Goal: Participate in discussion: Engage in conversation with other users on a specific topic

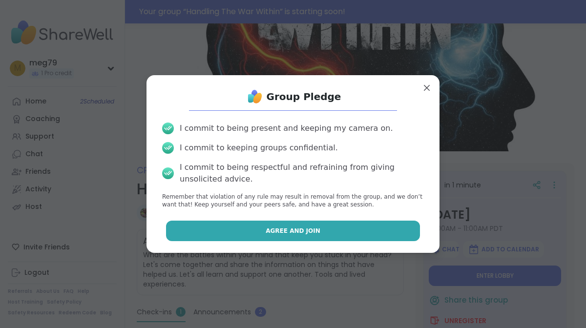
click at [276, 235] on button "Agree and Join" at bounding box center [293, 231] width 255 height 21
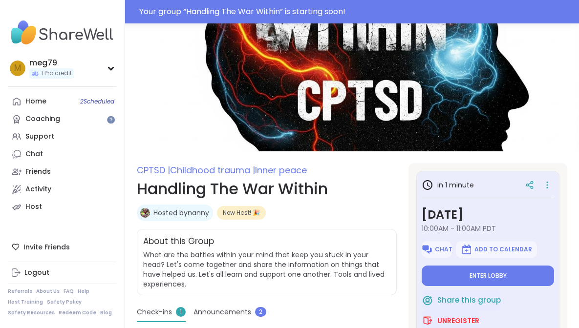
type textarea "*"
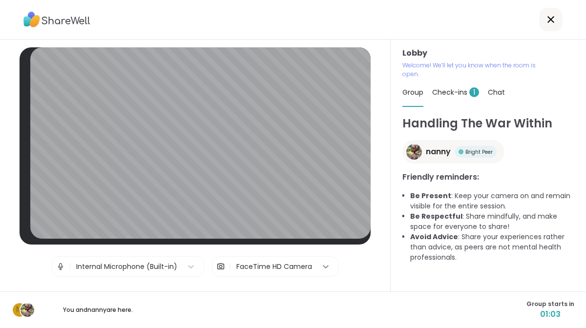
click at [321, 263] on icon at bounding box center [326, 267] width 10 height 10
click at [188, 266] on icon at bounding box center [191, 267] width 6 height 3
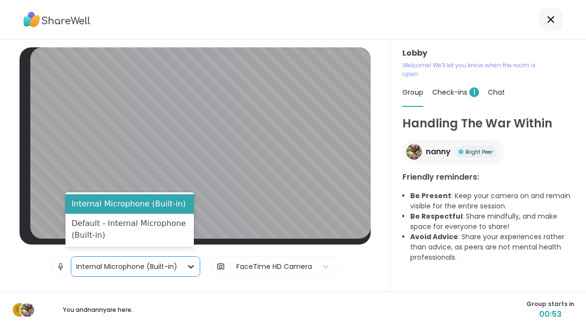
click at [188, 266] on icon at bounding box center [191, 267] width 6 height 3
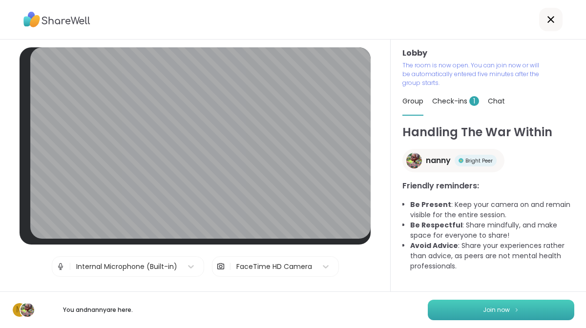
click at [469, 309] on button "Join now" at bounding box center [501, 310] width 147 height 21
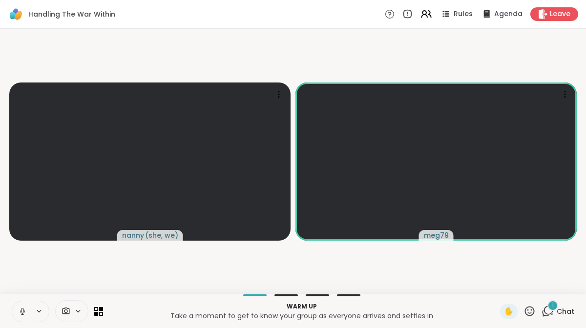
click at [23, 311] on icon at bounding box center [22, 310] width 2 height 4
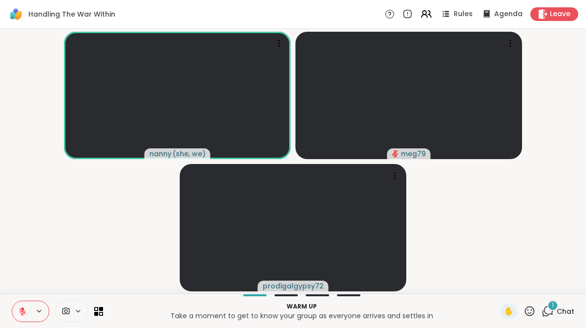
click at [25, 312] on icon at bounding box center [22, 311] width 9 height 9
click at [21, 313] on icon at bounding box center [22, 311] width 9 height 9
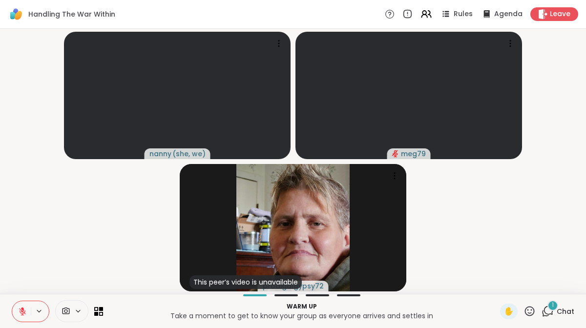
click at [24, 312] on icon at bounding box center [22, 311] width 7 height 7
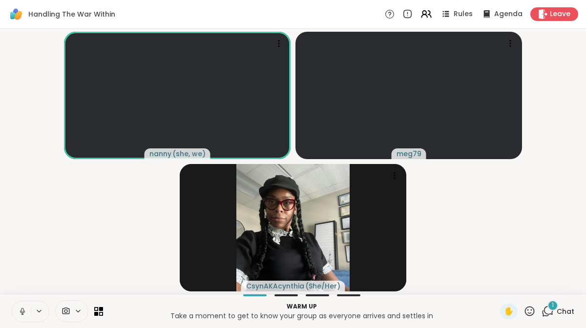
click at [23, 310] on icon at bounding box center [22, 310] width 2 height 4
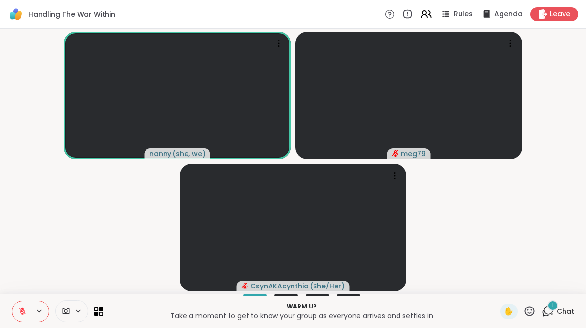
click at [23, 310] on icon at bounding box center [22, 309] width 3 height 4
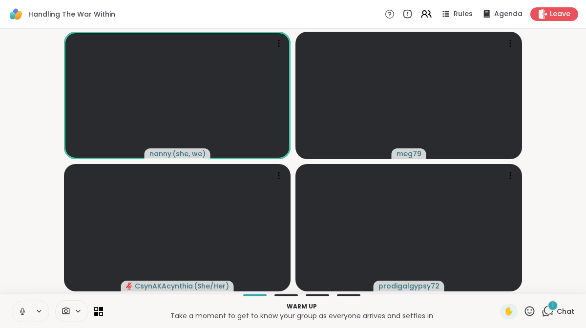
click at [22, 313] on icon at bounding box center [22, 314] width 0 height 2
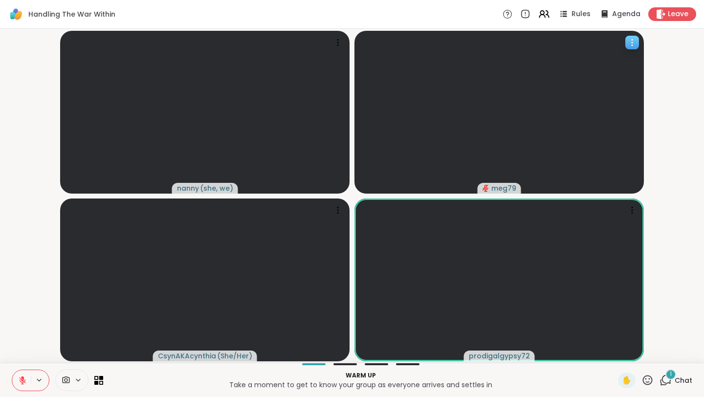
click at [586, 37] on div at bounding box center [632, 43] width 14 height 14
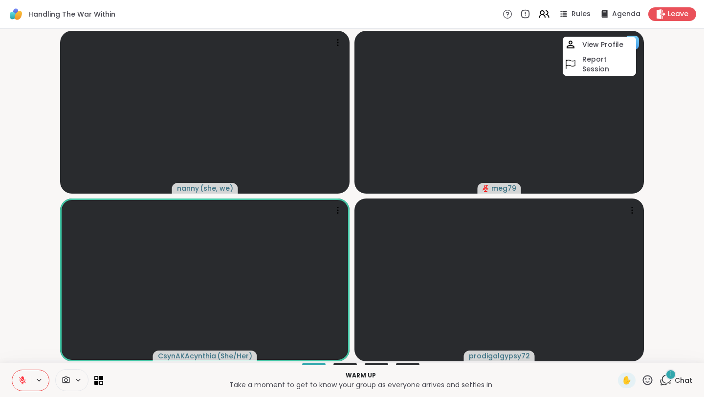
click at [586, 37] on div at bounding box center [632, 43] width 14 height 14
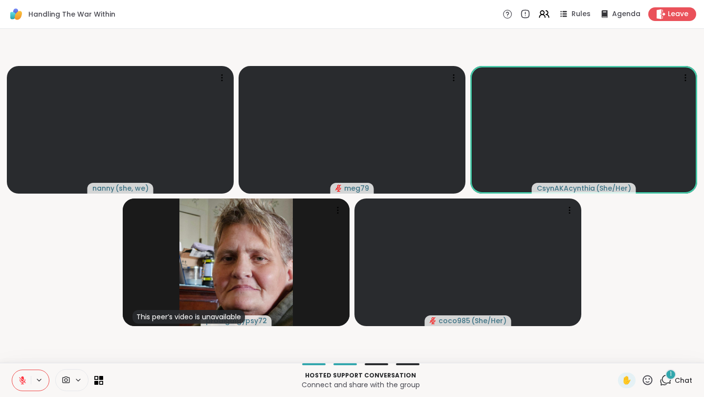
click at [586, 328] on icon at bounding box center [665, 380] width 12 height 12
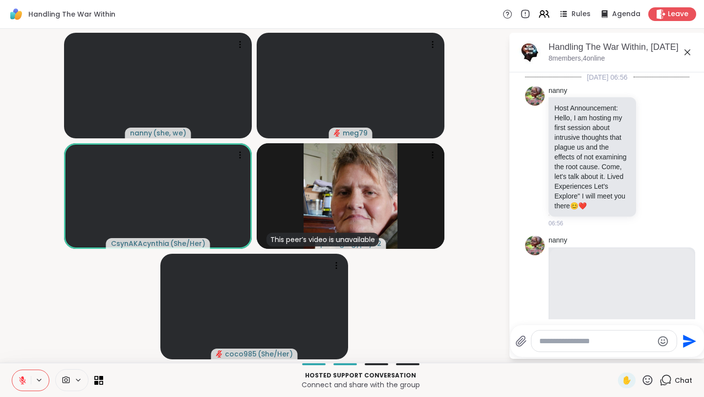
scroll to position [278, 0]
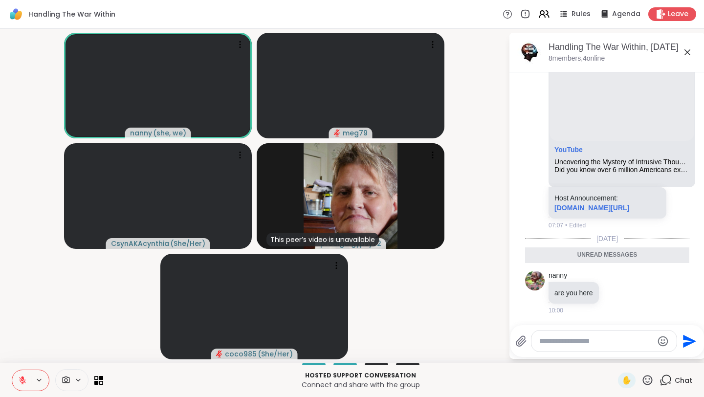
click at [25, 328] on button at bounding box center [21, 380] width 19 height 21
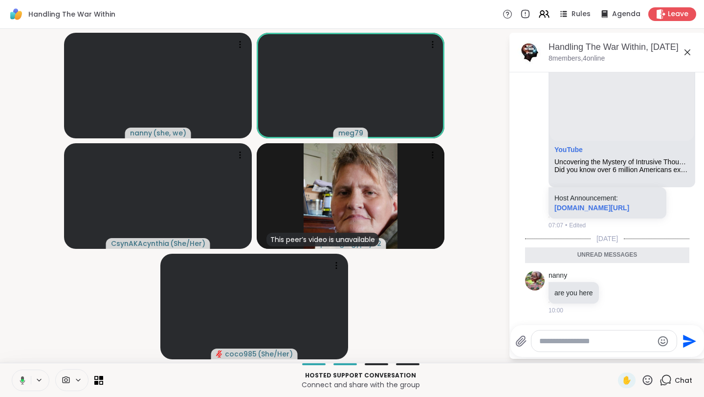
click at [27, 328] on button at bounding box center [21, 380] width 20 height 21
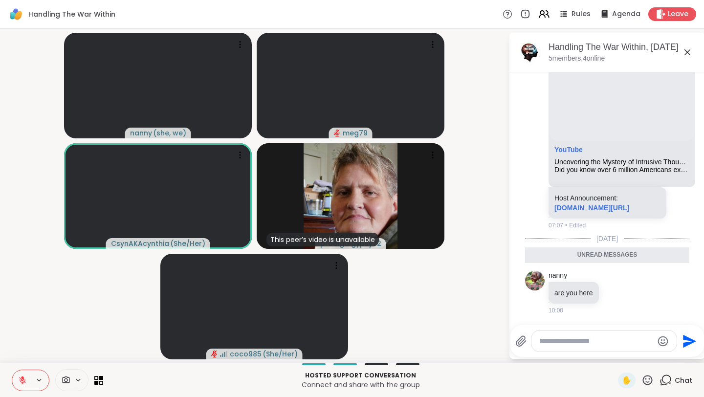
click at [25, 328] on icon at bounding box center [22, 380] width 9 height 9
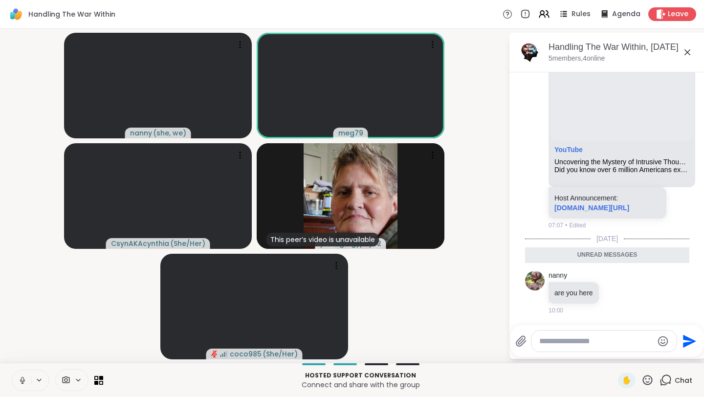
click at [25, 328] on icon at bounding box center [22, 380] width 9 height 9
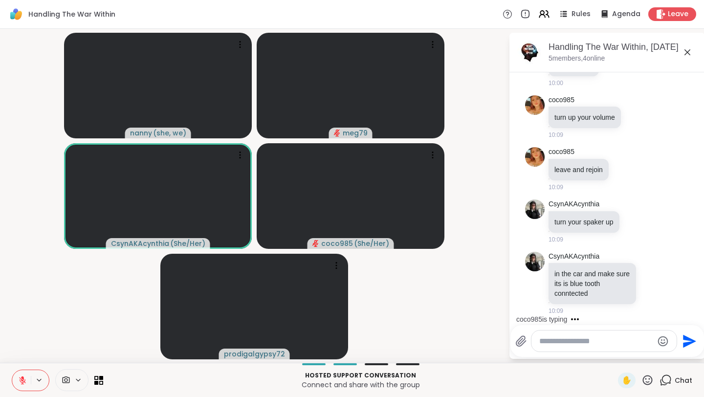
scroll to position [544, 0]
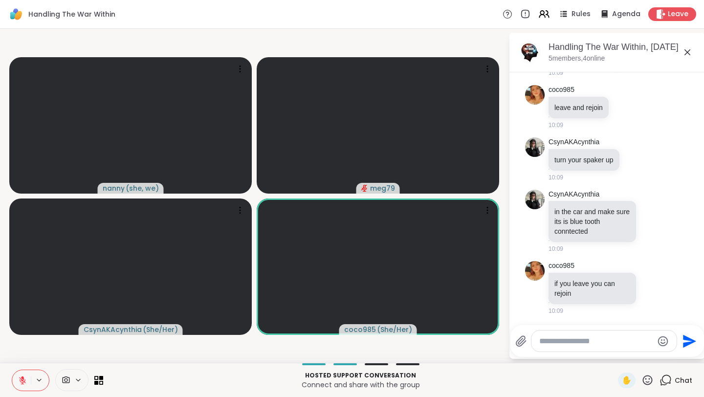
drag, startPoint x: 24, startPoint y: 383, endPoint x: 103, endPoint y: 355, distance: 83.3
click at [24, 328] on icon at bounding box center [22, 380] width 9 height 9
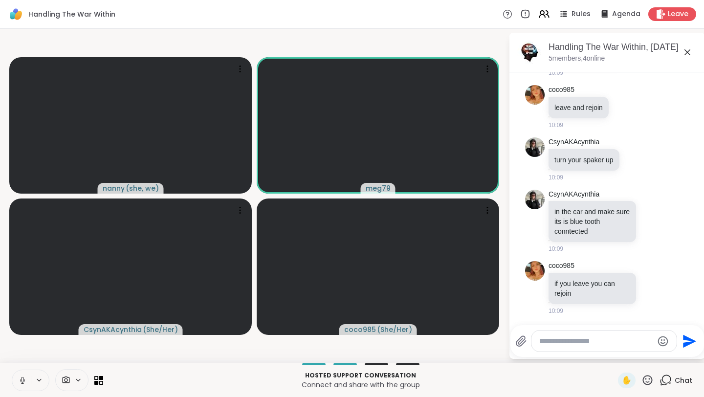
click at [18, 328] on icon at bounding box center [22, 380] width 9 height 9
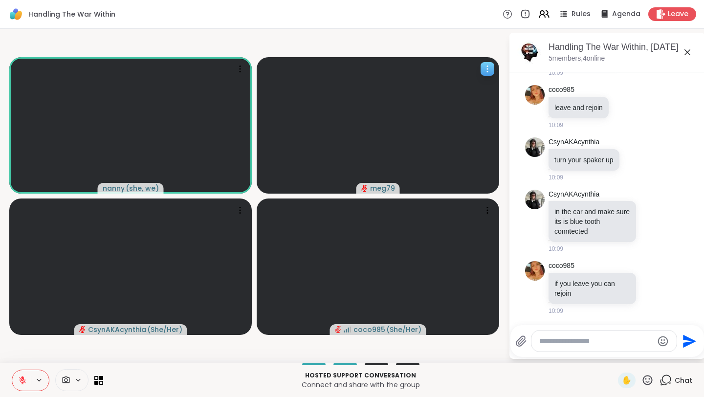
click at [272, 183] on video at bounding box center [378, 125] width 242 height 136
click at [296, 157] on h4 "View Profile" at bounding box center [311, 159] width 41 height 10
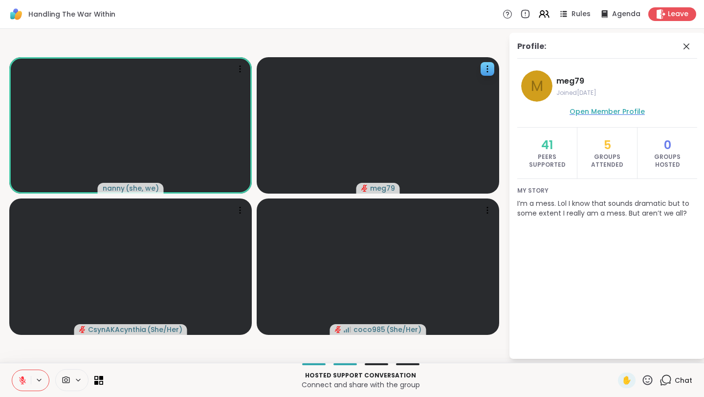
click at [586, 111] on span "Open Member Profile" at bounding box center [606, 112] width 75 height 10
click at [487, 70] on icon at bounding box center [487, 69] width 10 height 10
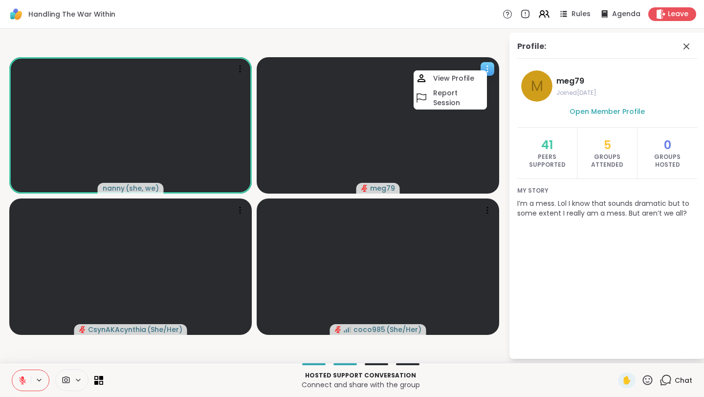
click at [487, 70] on icon at bounding box center [487, 69] width 10 height 10
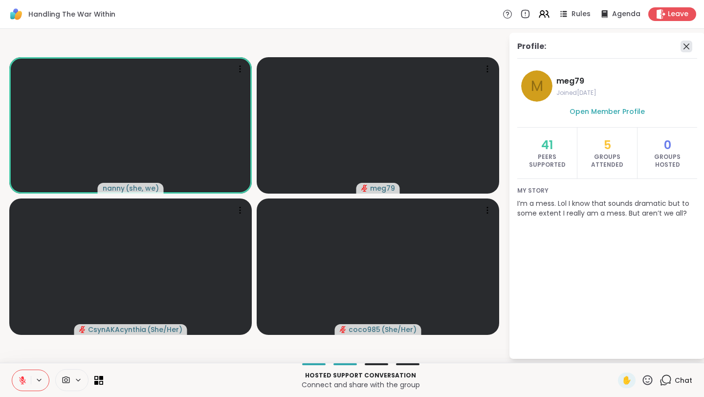
click at [586, 47] on icon at bounding box center [686, 47] width 12 height 12
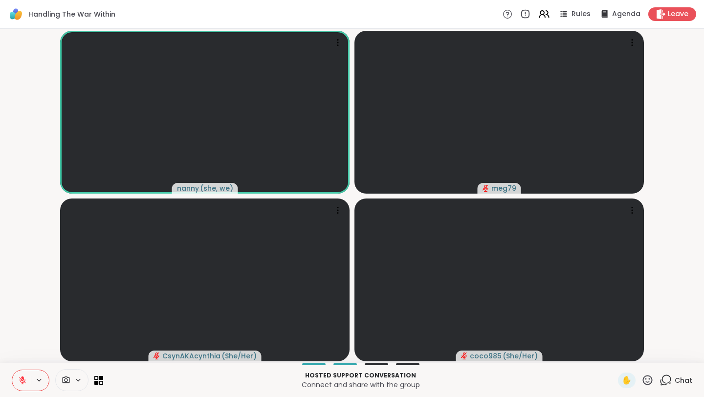
click at [586, 328] on icon at bounding box center [665, 380] width 12 height 12
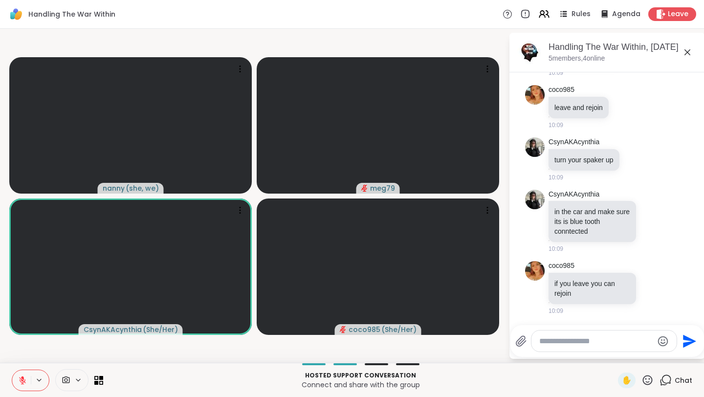
click at [19, 328] on icon at bounding box center [22, 380] width 9 height 9
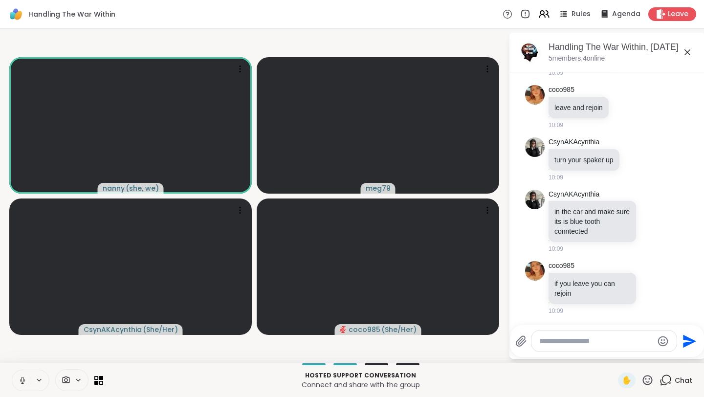
click at [23, 328] on icon at bounding box center [22, 380] width 9 height 9
click at [27, 328] on button at bounding box center [21, 380] width 19 height 21
click at [23, 328] on icon at bounding box center [22, 379] width 2 height 4
click at [20, 328] on icon at bounding box center [22, 380] width 9 height 9
click at [25, 328] on icon at bounding box center [22, 380] width 9 height 9
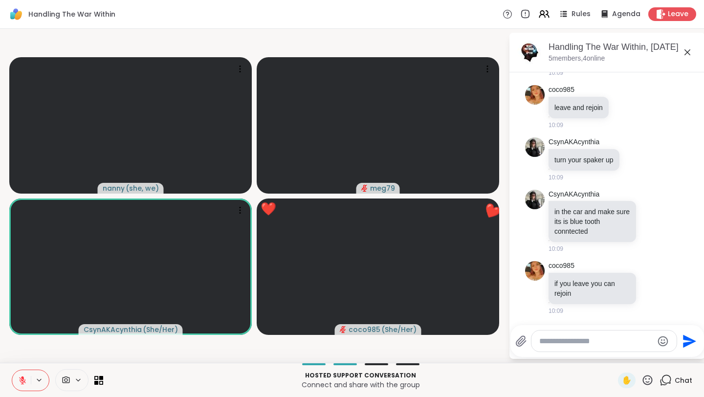
click at [586, 328] on icon "Emoji picker" at bounding box center [663, 341] width 12 height 12
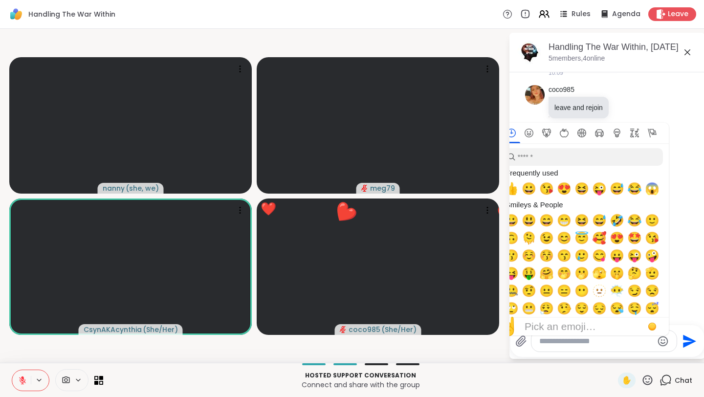
click at [586, 328] on icon "Emoji picker" at bounding box center [663, 341] width 12 height 12
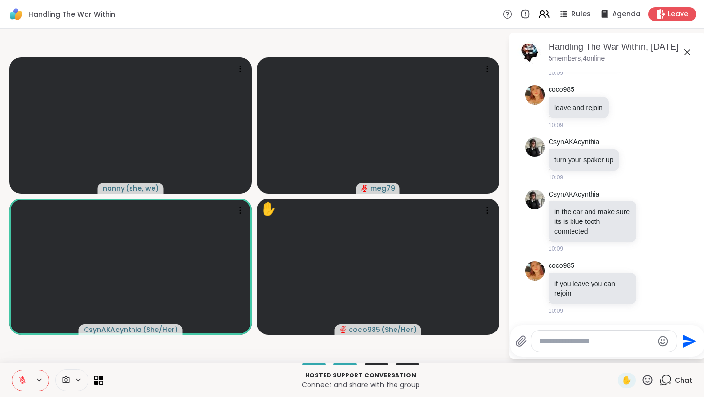
click at [586, 328] on icon at bounding box center [647, 380] width 12 height 12
click at [586, 328] on span "❤️" at bounding box center [619, 354] width 10 height 12
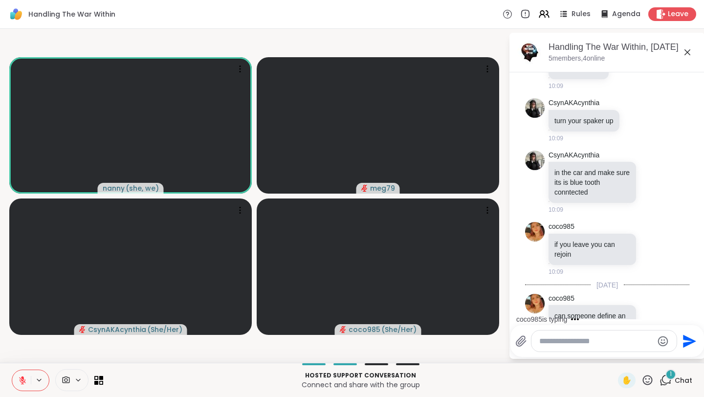
scroll to position [644, 0]
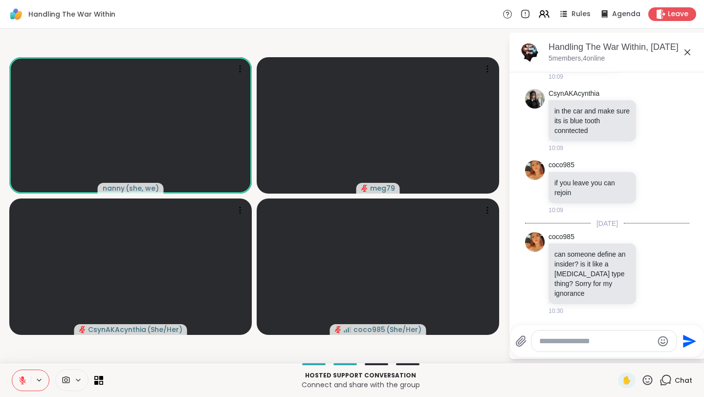
click at [586, 328] on textarea "Type your message" at bounding box center [596, 341] width 114 height 10
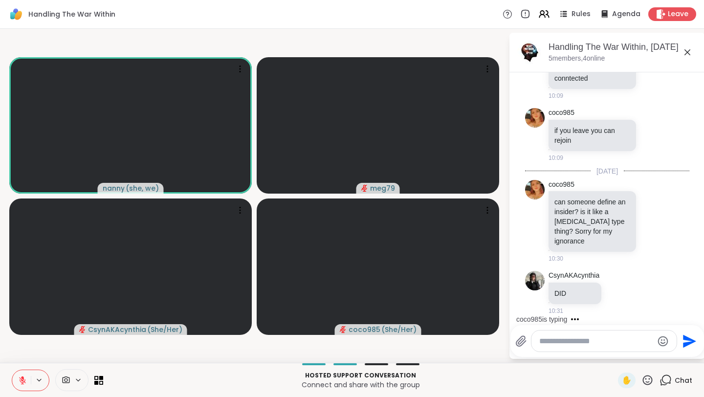
scroll to position [749, 0]
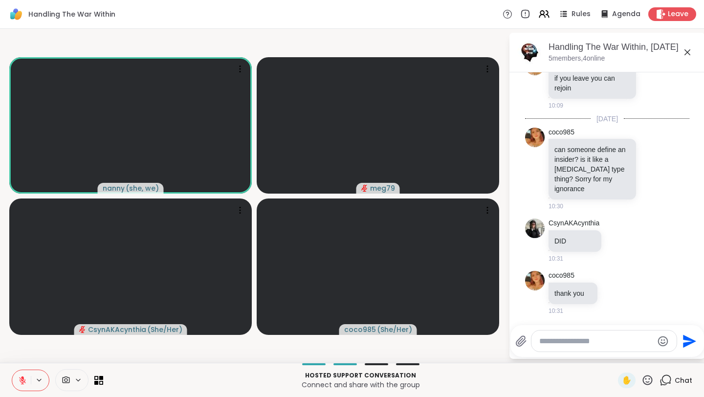
click at [586, 328] on icon at bounding box center [647, 380] width 10 height 10
click at [586, 328] on span "❤️" at bounding box center [619, 354] width 10 height 12
click at [586, 196] on html "Handling The War Within Rules Agenda Leave nanny ( she, we ) meg79 CsynAKAcynth…" at bounding box center [352, 198] width 704 height 397
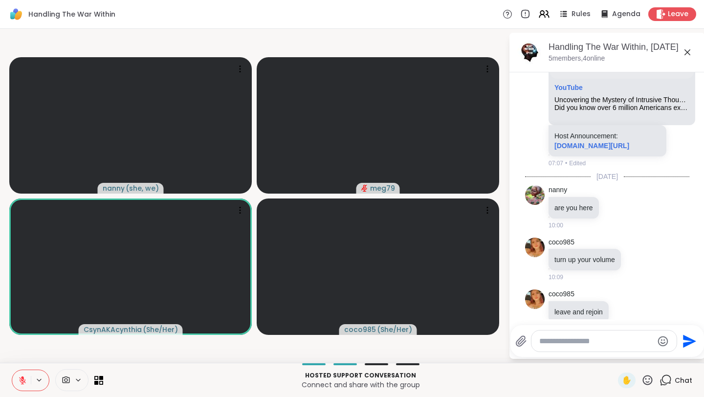
scroll to position [240, 0]
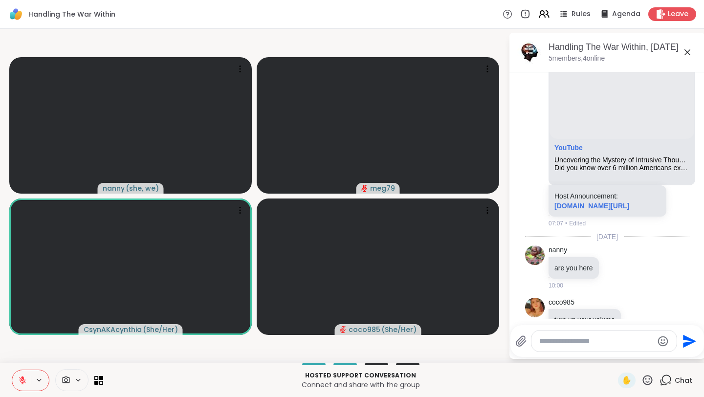
click at [24, 328] on icon at bounding box center [22, 380] width 7 height 7
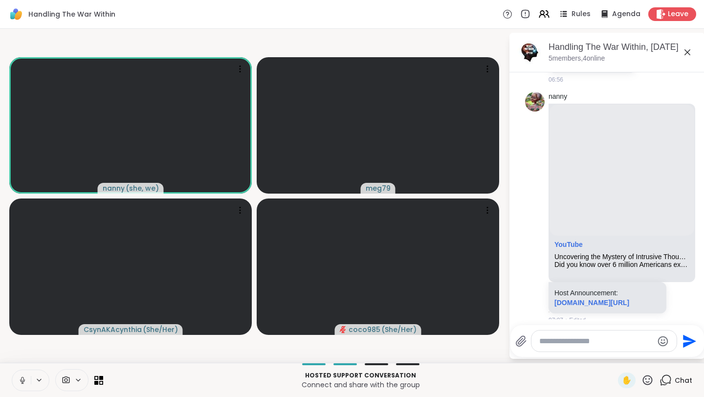
click at [21, 328] on icon at bounding box center [22, 380] width 9 height 9
click at [20, 328] on icon at bounding box center [22, 380] width 9 height 9
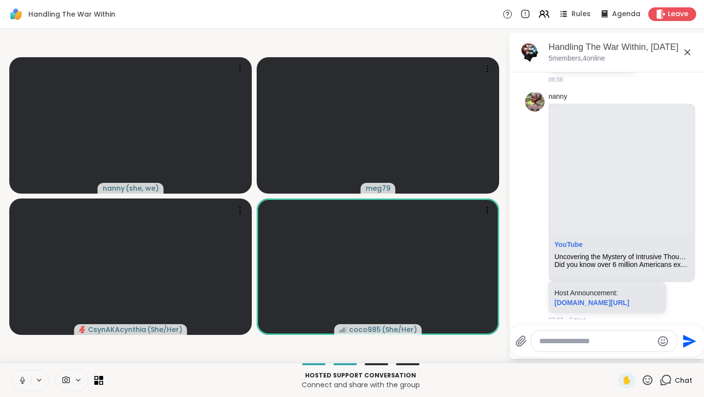
click at [20, 328] on icon at bounding box center [22, 380] width 9 height 9
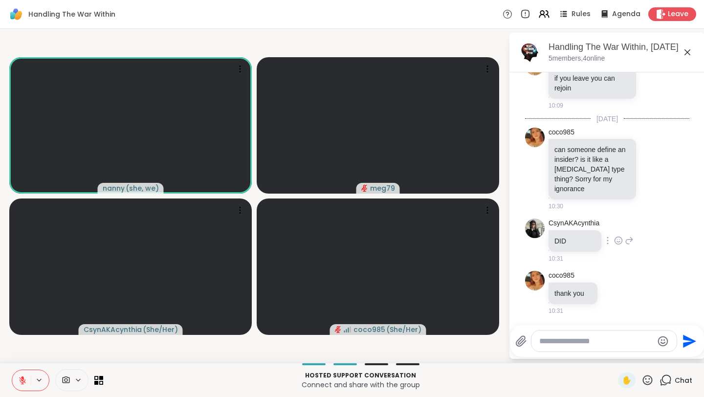
scroll to position [749, 0]
click at [20, 328] on icon at bounding box center [22, 380] width 9 height 9
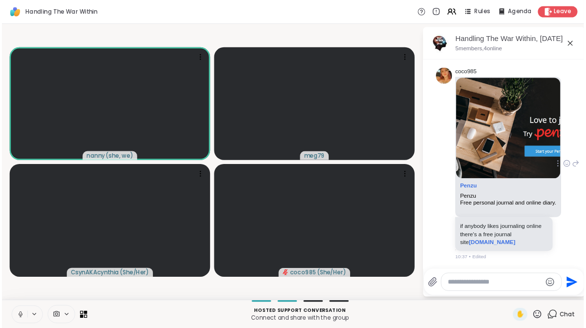
scroll to position [990, 0]
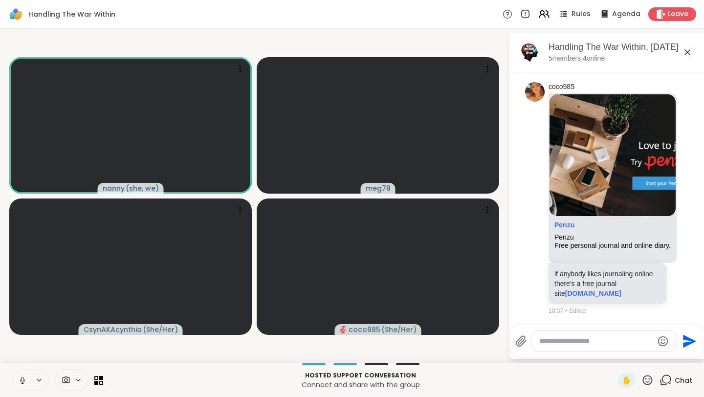
click at [21, 328] on icon at bounding box center [22, 380] width 9 height 9
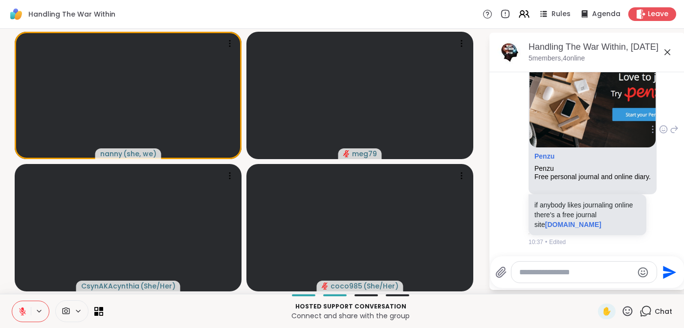
scroll to position [1058, 0]
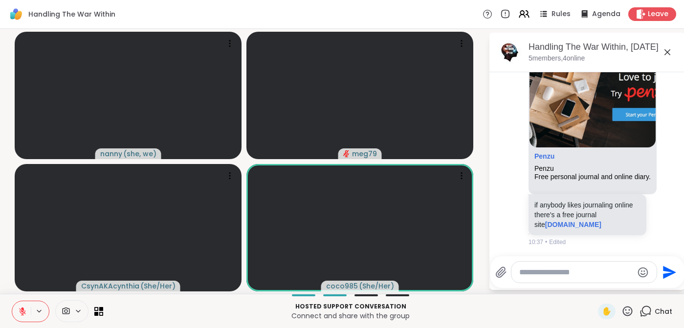
click at [19, 311] on icon at bounding box center [22, 311] width 9 height 9
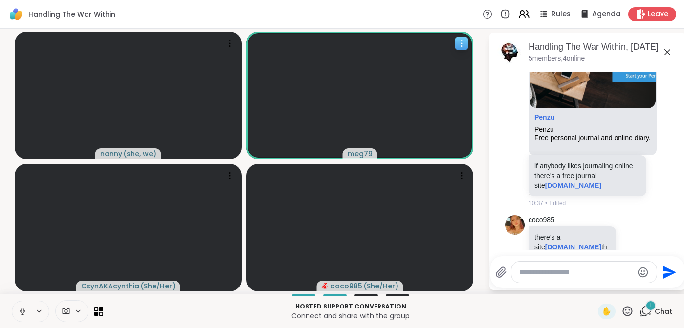
scroll to position [1159, 0]
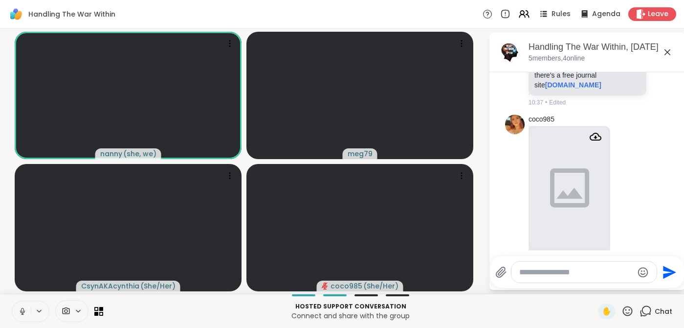
click at [25, 314] on icon at bounding box center [22, 311] width 9 height 9
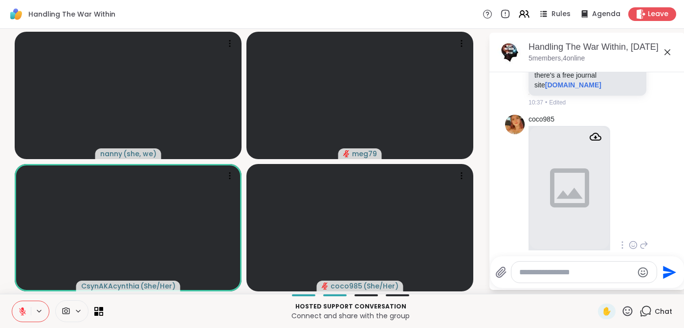
click at [586, 143] on icon "Attachment" at bounding box center [595, 137] width 12 height 12
click at [586, 212] on img at bounding box center [569, 188] width 80 height 122
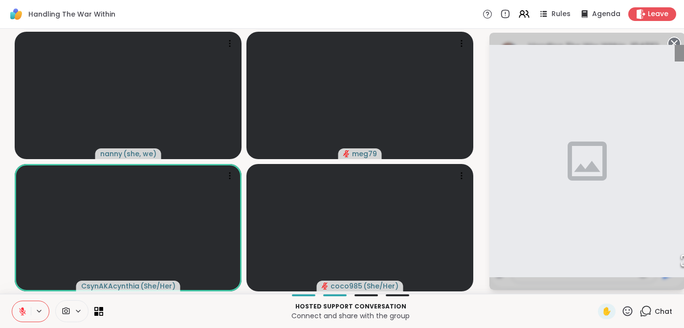
click at [586, 40] on circle at bounding box center [674, 44] width 12 height 12
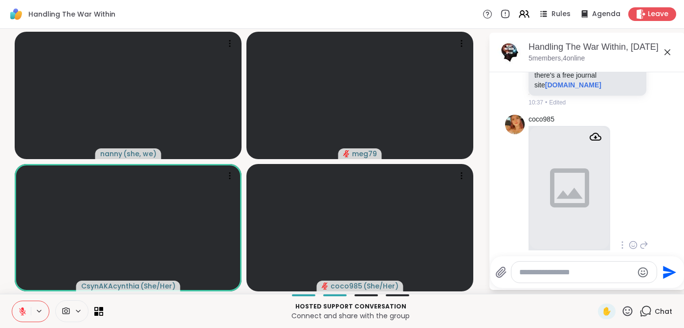
click at [561, 274] on textarea "Type your message" at bounding box center [576, 273] width 114 height 10
click at [586, 202] on div "coco985 [DOMAIN_NAME] [DOMAIN_NAME] one word. so little time. there's a site [D…" at bounding box center [587, 246] width 164 height 270
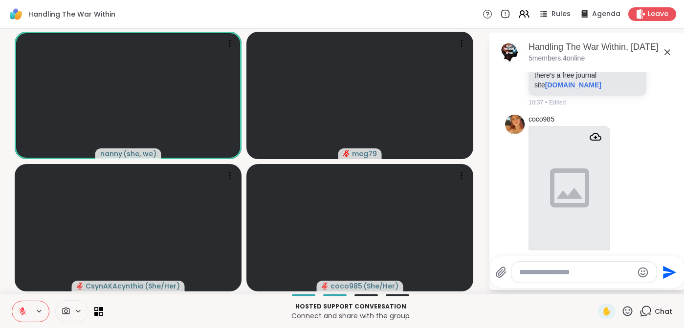
click at [23, 310] on icon at bounding box center [22, 309] width 3 height 4
click at [22, 314] on icon at bounding box center [22, 311] width 9 height 9
click at [20, 314] on icon at bounding box center [22, 311] width 9 height 9
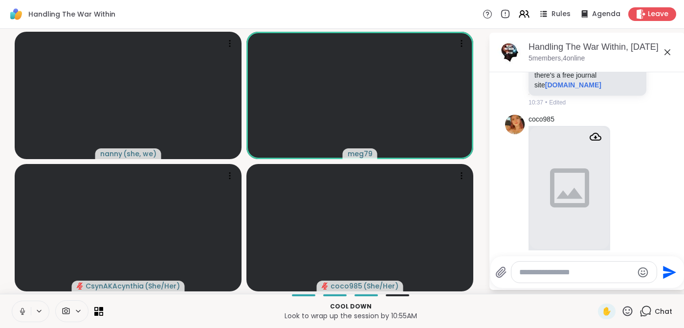
click at [21, 310] on icon at bounding box center [22, 311] width 9 height 9
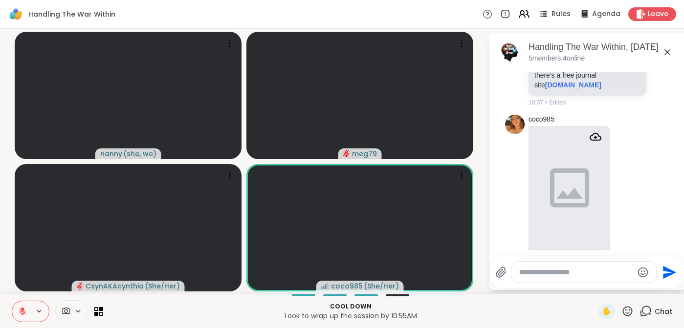
click at [23, 314] on icon at bounding box center [22, 311] width 9 height 9
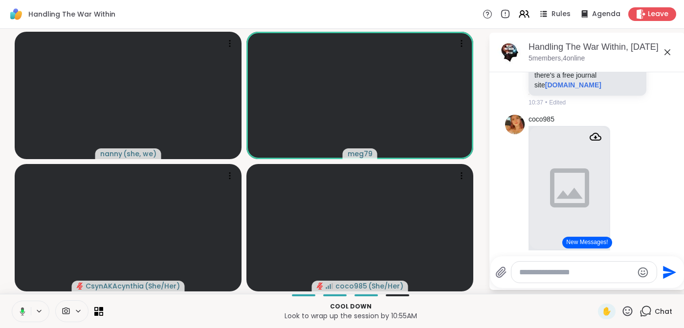
click at [24, 311] on icon at bounding box center [21, 311] width 9 height 9
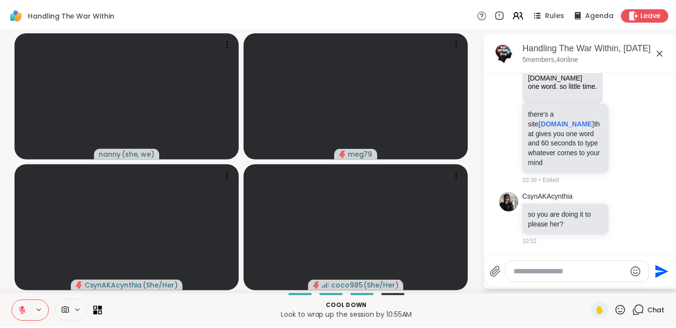
scroll to position [1390, 0]
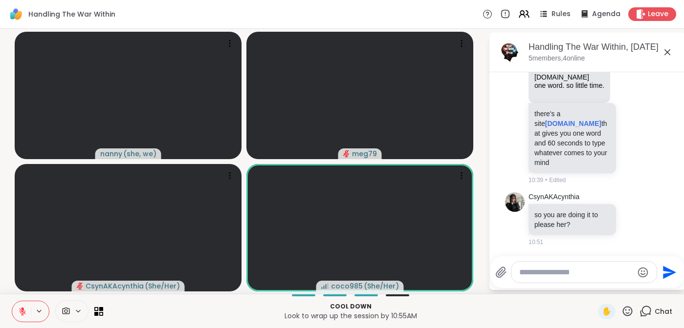
click at [17, 313] on button at bounding box center [21, 311] width 19 height 21
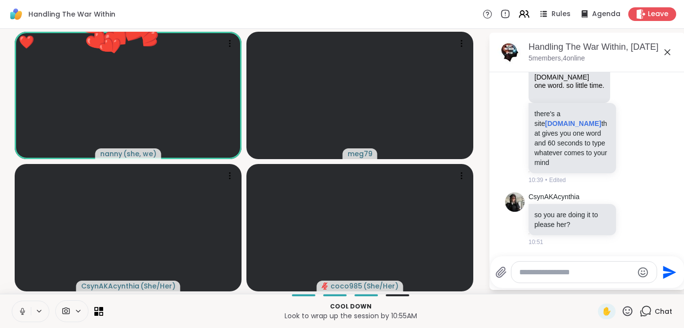
click at [18, 311] on icon at bounding box center [22, 311] width 9 height 9
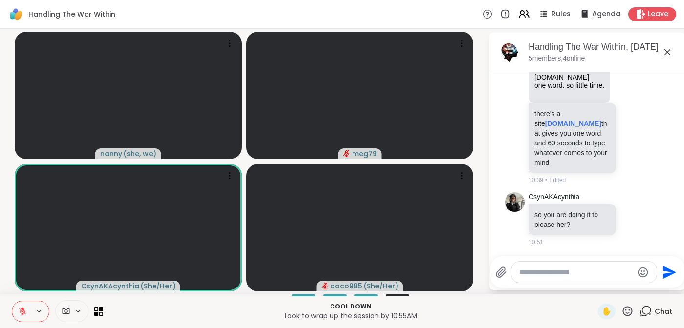
click at [19, 316] on button at bounding box center [21, 311] width 19 height 21
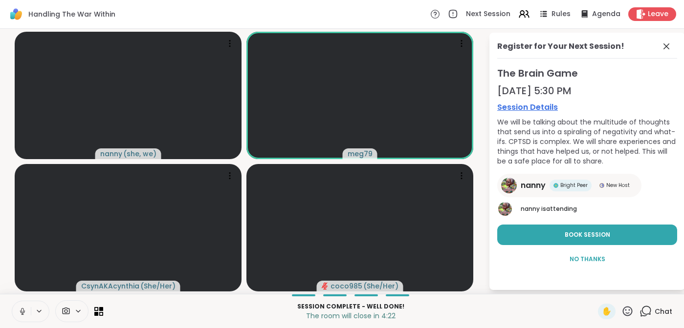
click at [18, 311] on icon at bounding box center [22, 311] width 9 height 9
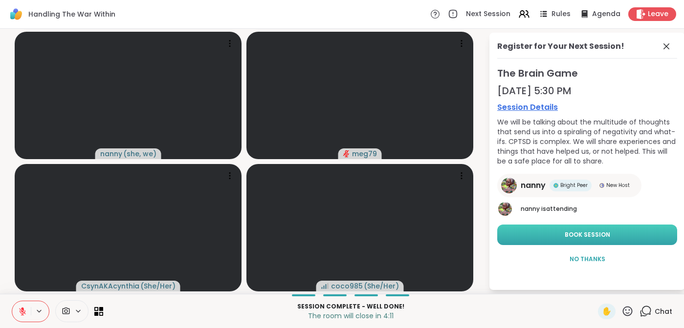
click at [564, 235] on button "Book Session" at bounding box center [587, 235] width 180 height 21
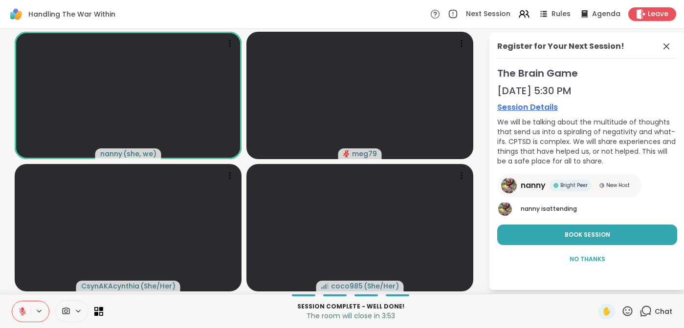
click at [23, 306] on button at bounding box center [21, 311] width 19 height 21
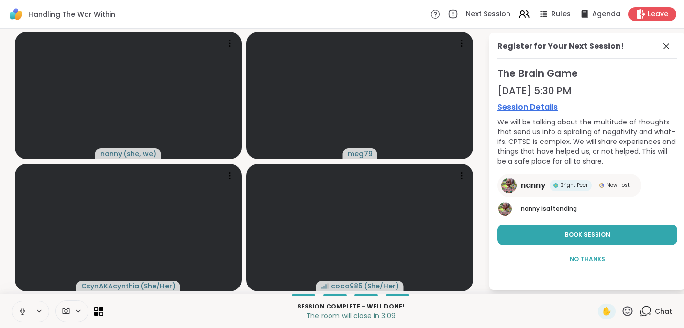
click at [21, 314] on icon at bounding box center [22, 311] width 9 height 9
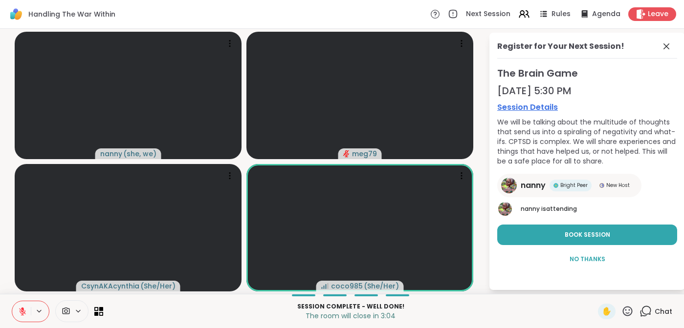
click at [586, 259] on span "No Thanks" at bounding box center [587, 259] width 36 height 9
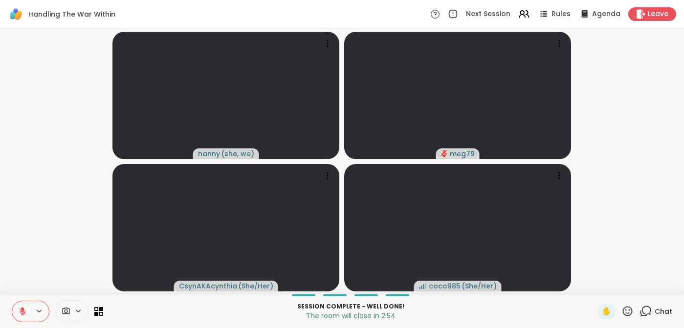
click at [20, 312] on icon at bounding box center [22, 311] width 7 height 7
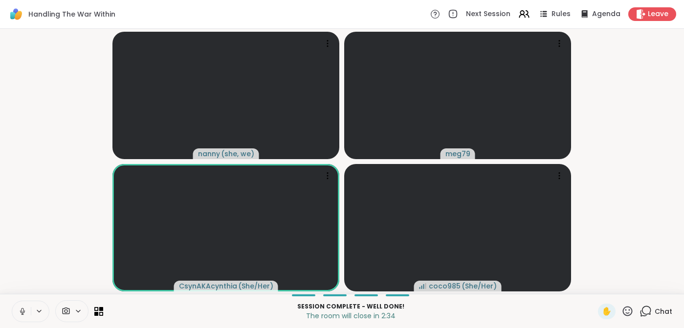
click at [21, 313] on icon at bounding box center [22, 311] width 9 height 9
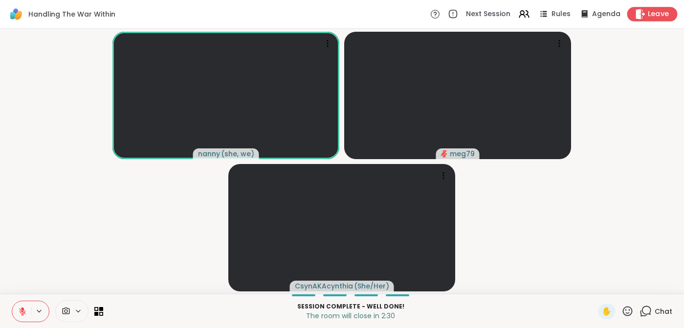
click at [586, 13] on span "Leave" at bounding box center [657, 14] width 21 height 10
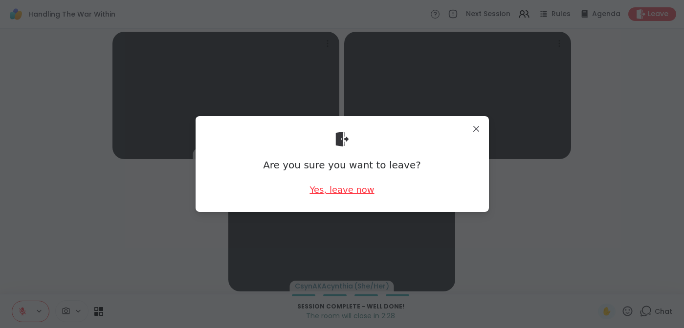
click at [340, 191] on div "Yes, leave now" at bounding box center [341, 190] width 64 height 12
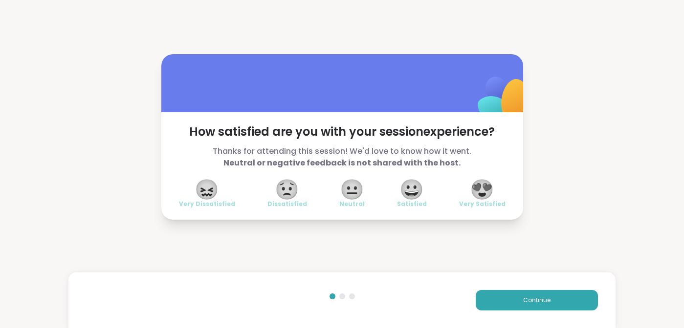
click at [485, 190] on span "😍" at bounding box center [482, 190] width 24 height 18
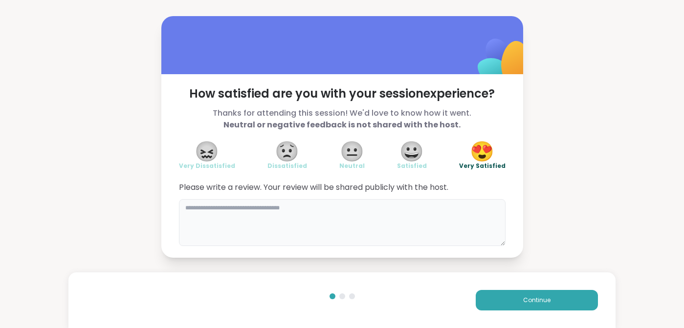
click at [321, 229] on textarea at bounding box center [342, 222] width 326 height 47
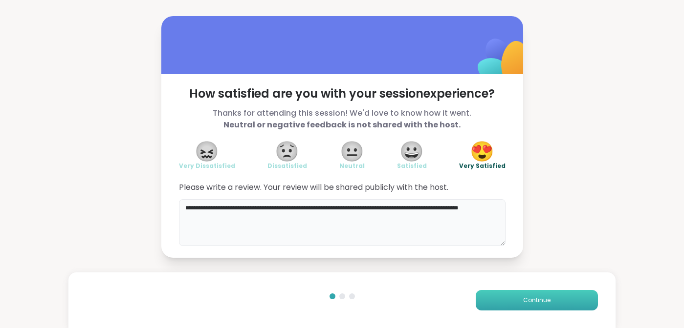
type textarea "**********"
click at [512, 302] on button "Continue" at bounding box center [536, 300] width 122 height 21
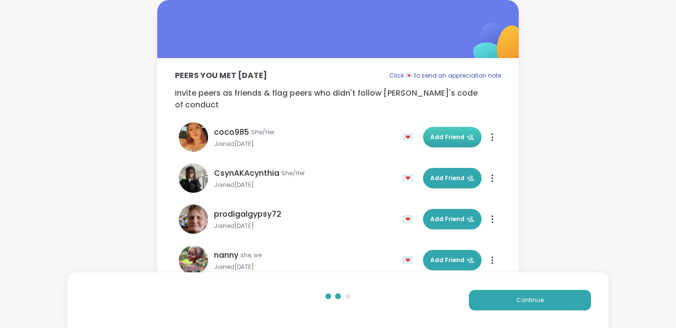
click at [438, 133] on span "Add Friend" at bounding box center [452, 137] width 44 height 9
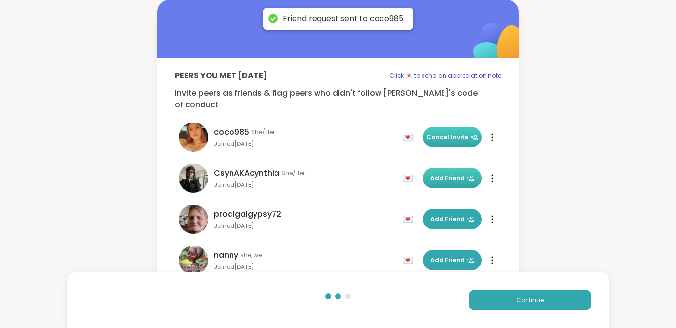
click at [445, 174] on span "Add Friend" at bounding box center [452, 178] width 44 height 9
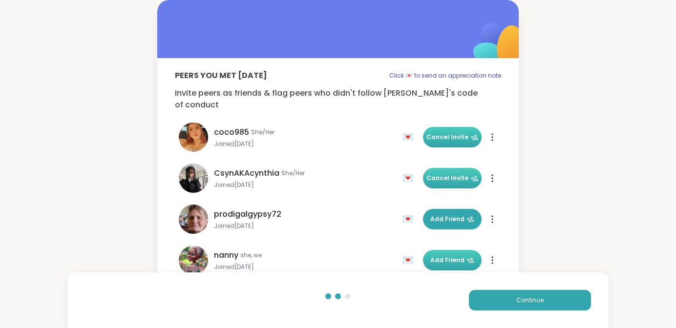
click at [442, 256] on span "Add Friend" at bounding box center [452, 260] width 44 height 9
click at [496, 305] on button "Continue" at bounding box center [530, 300] width 122 height 21
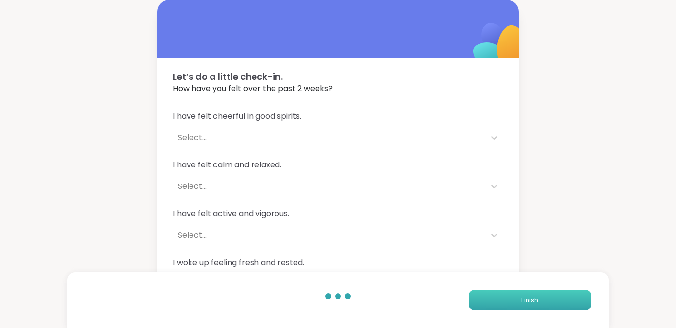
click at [496, 305] on button "Finish" at bounding box center [530, 300] width 122 height 21
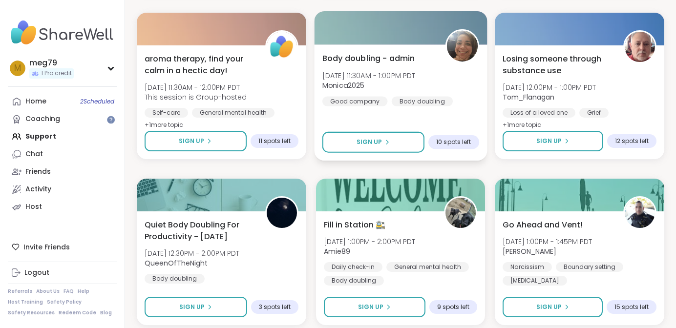
scroll to position [512, 0]
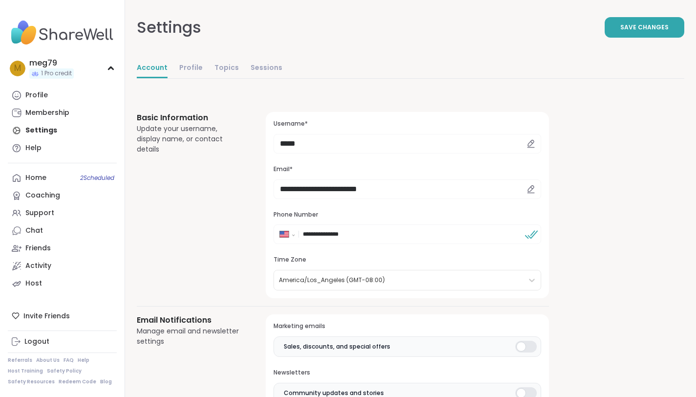
select select "**"
click at [189, 69] on link "Profile" at bounding box center [190, 69] width 23 height 20
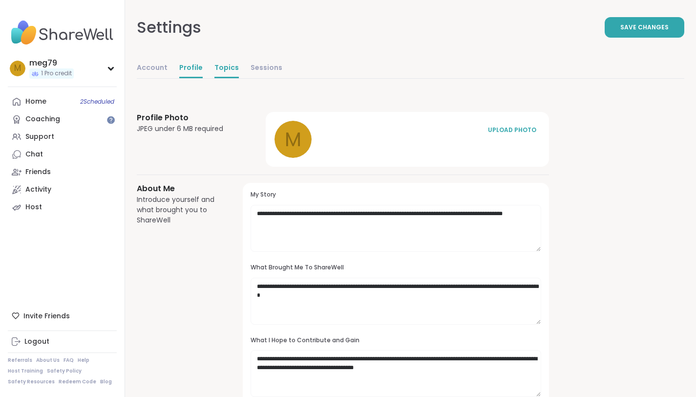
click at [232, 70] on link "Topics" at bounding box center [226, 69] width 24 height 20
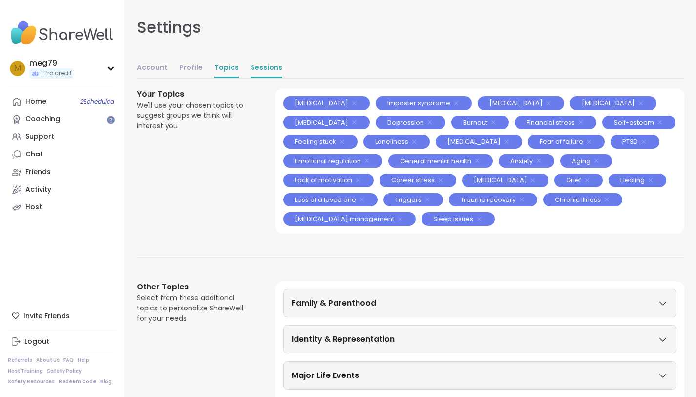
click at [258, 63] on link "Sessions" at bounding box center [267, 69] width 32 height 20
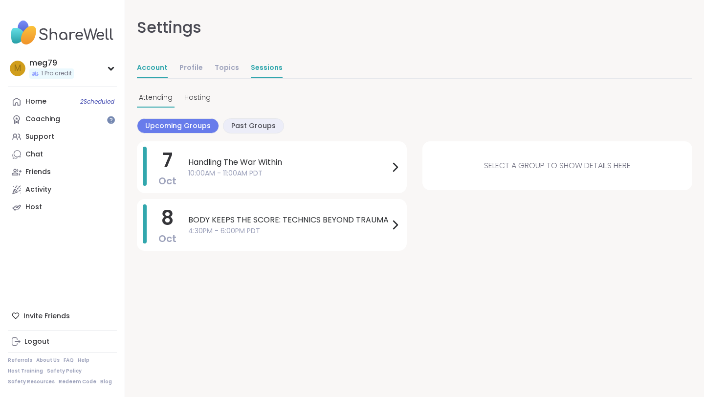
click at [154, 69] on link "Account" at bounding box center [152, 69] width 31 height 20
select select "**"
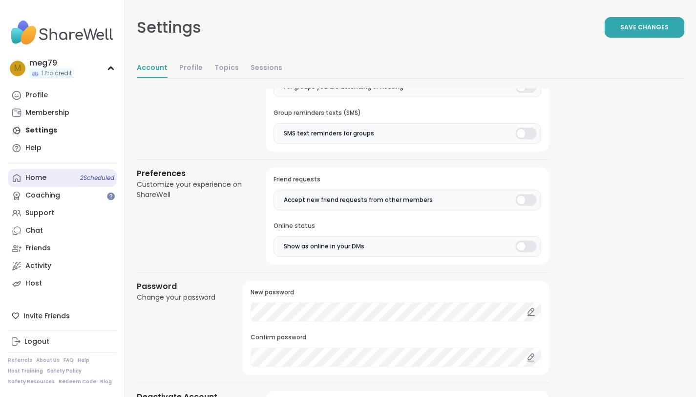
click at [35, 177] on div "Home 2 Scheduled" at bounding box center [35, 178] width 21 height 10
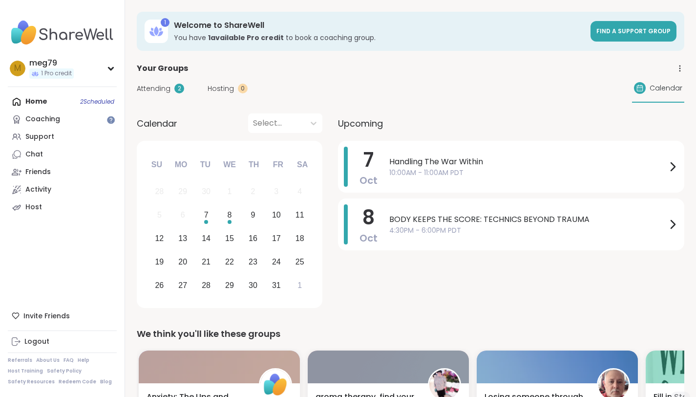
click at [43, 103] on div "Home 2 Scheduled Coaching Support Chat Friends Activity Host" at bounding box center [62, 154] width 109 height 123
select select "**"
